Goal: Information Seeking & Learning: Find specific fact

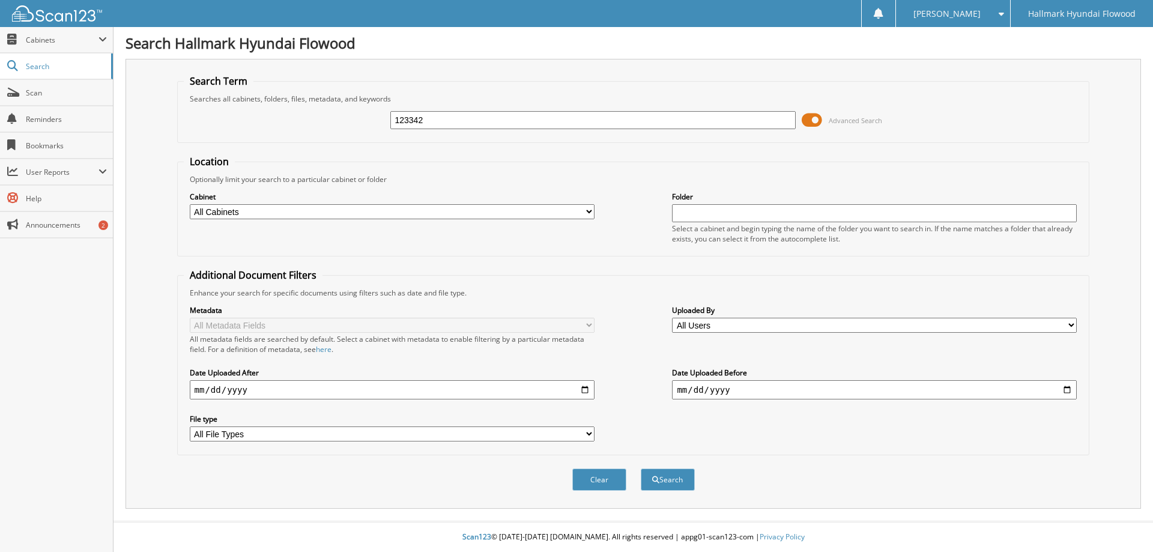
type input "123342"
click at [641, 468] on button "Search" at bounding box center [668, 479] width 54 height 22
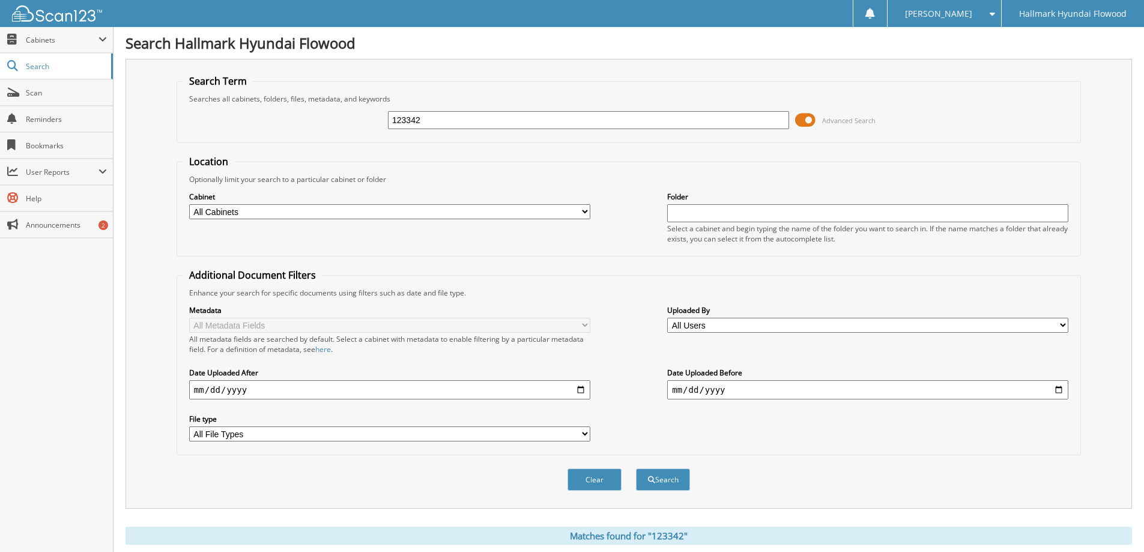
click at [503, 126] on input "123342" at bounding box center [588, 120] width 401 height 18
click at [678, 481] on button "Search" at bounding box center [663, 479] width 54 height 22
click at [479, 124] on input "123342" at bounding box center [588, 120] width 401 height 18
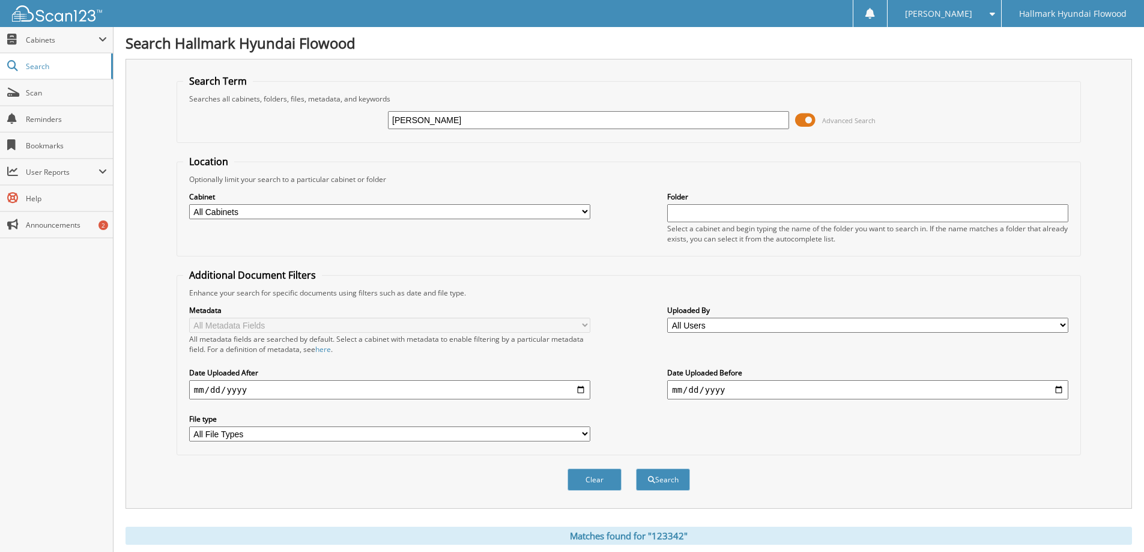
type input "[PERSON_NAME]"
click at [636, 468] on button "Search" at bounding box center [663, 479] width 54 height 22
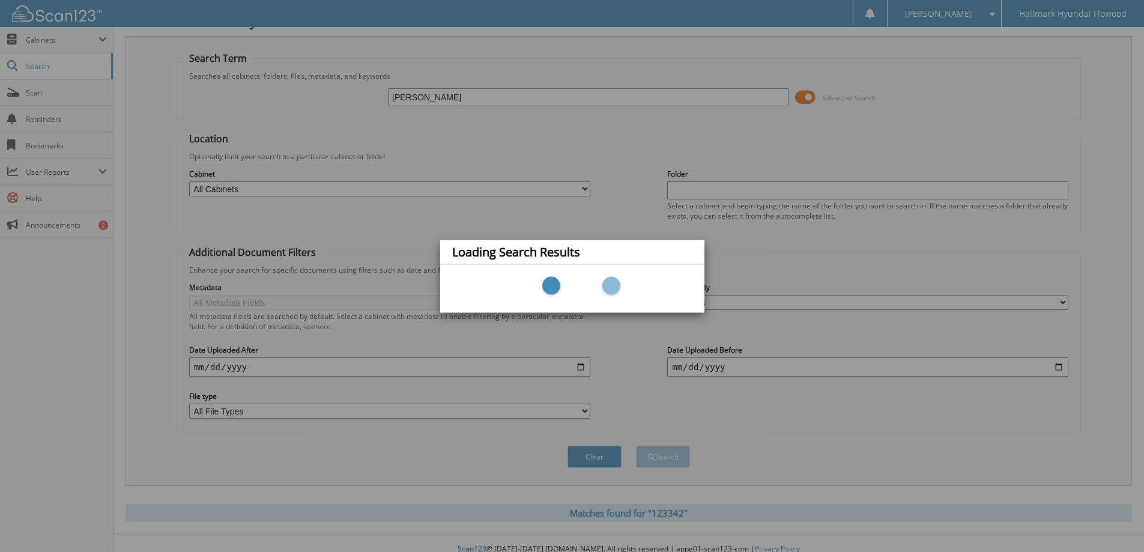
scroll to position [35, 0]
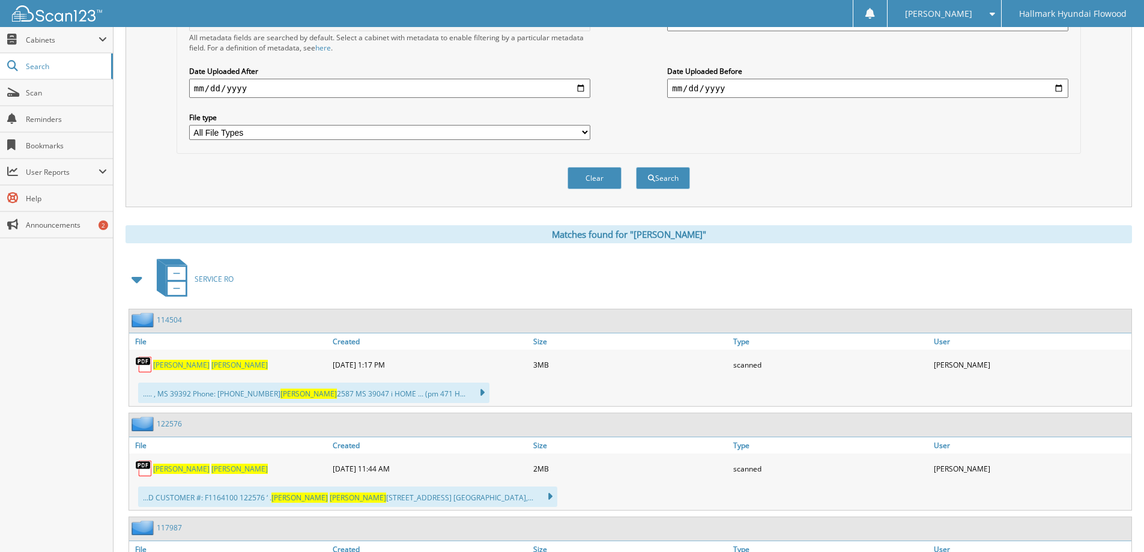
scroll to position [420, 0]
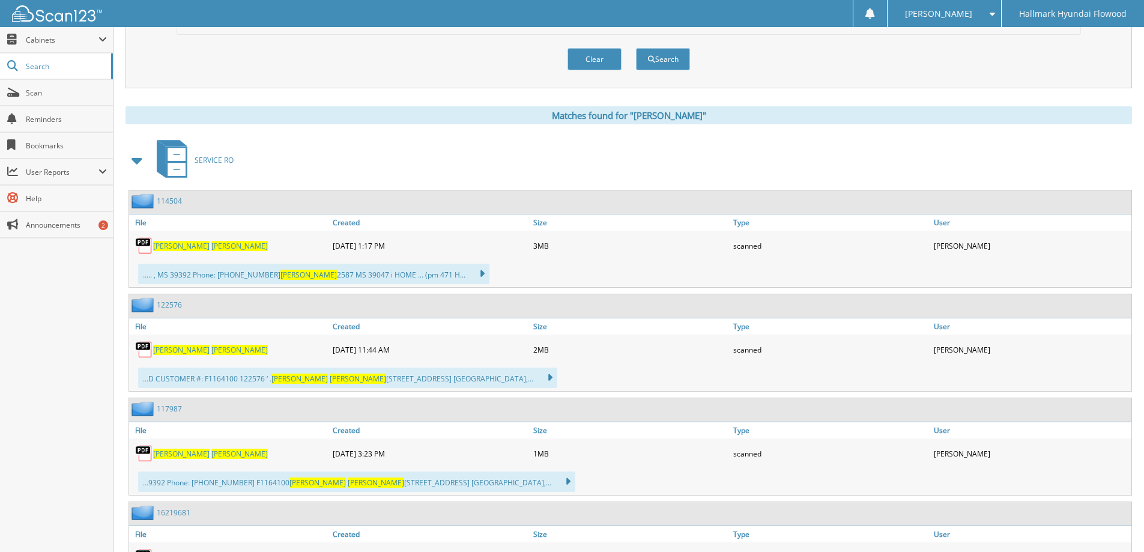
click at [354, 199] on div "114504" at bounding box center [630, 201] width 1002 height 23
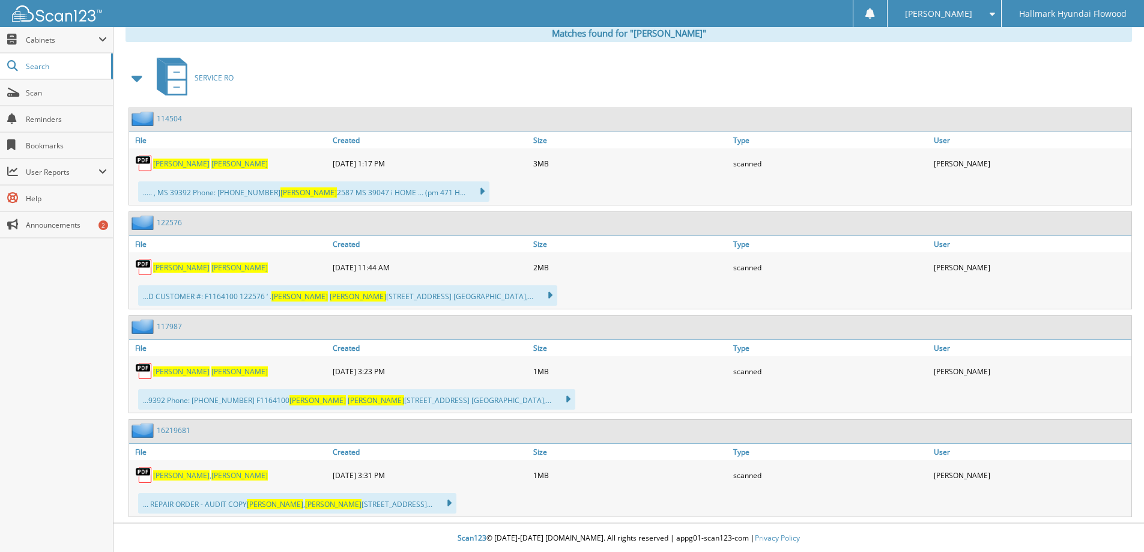
scroll to position [505, 0]
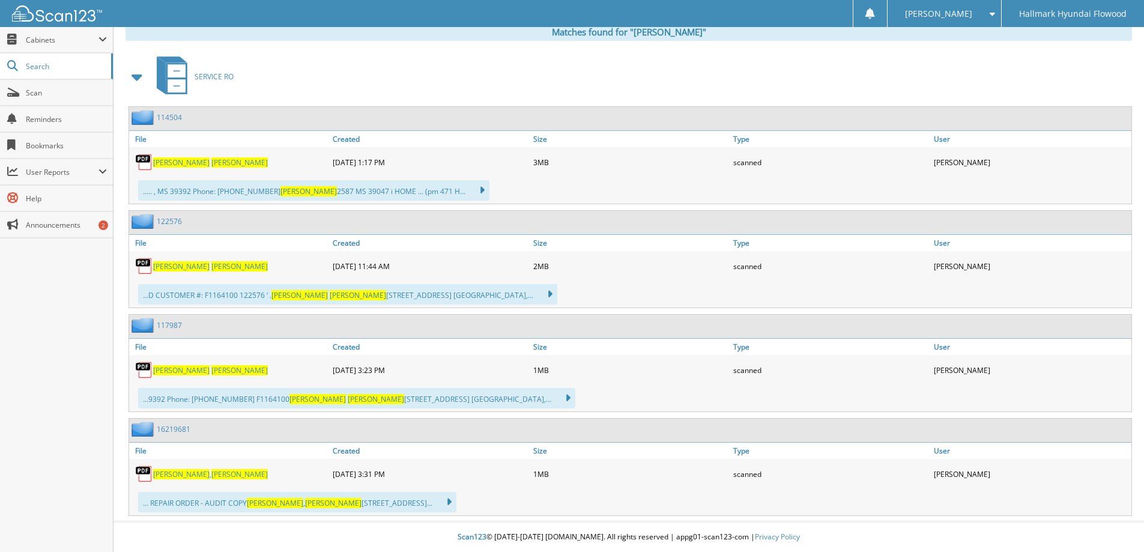
click at [211, 366] on span "LAWRENCE" at bounding box center [239, 370] width 56 height 10
